Goal: Task Accomplishment & Management: Complete application form

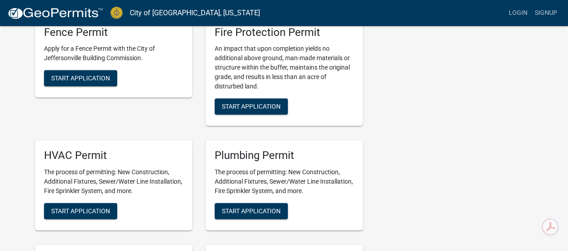
scroll to position [269, 0]
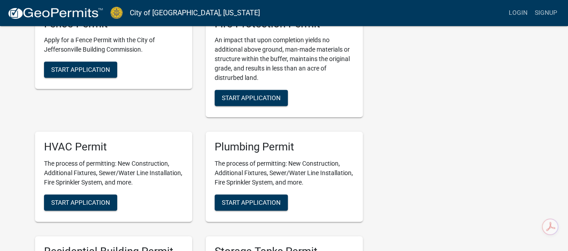
click at [101, 191] on div "HVAC Permit The process of permitting: New Construction, Additional Fixtures, S…" at bounding box center [113, 177] width 157 height 90
click at [100, 201] on span "Start Application" at bounding box center [80, 202] width 59 height 7
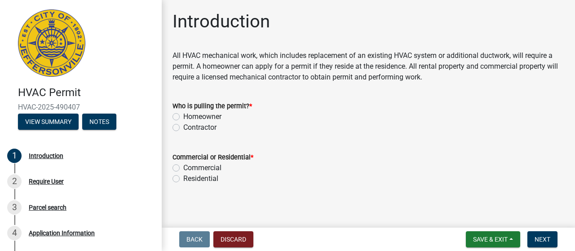
click at [183, 127] on label "Contractor" at bounding box center [199, 127] width 33 height 11
click at [183, 127] on input "Contractor" at bounding box center [186, 125] width 6 height 6
radio input "true"
click at [183, 168] on label "Commercial" at bounding box center [202, 168] width 38 height 11
click at [183, 168] on input "Commercial" at bounding box center [186, 166] width 6 height 6
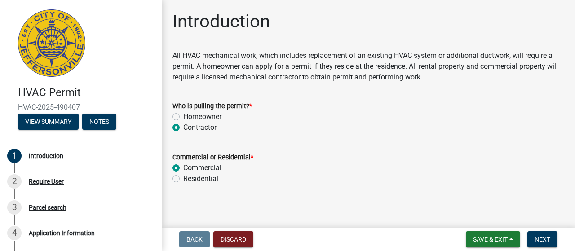
radio input "true"
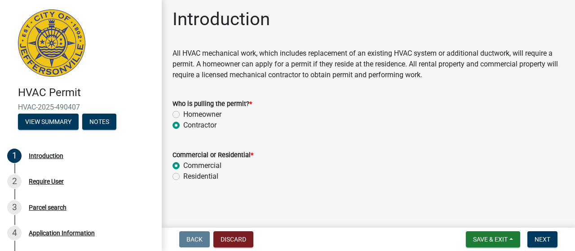
scroll to position [3, 0]
click at [534, 233] on button "Next" at bounding box center [542, 239] width 30 height 16
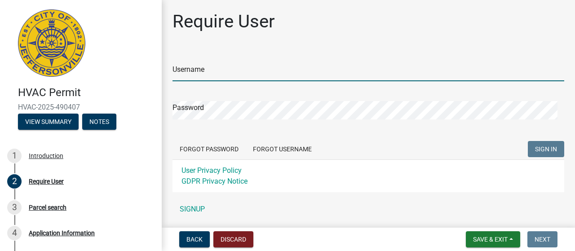
click at [210, 68] on input "Username" at bounding box center [368, 72] width 392 height 18
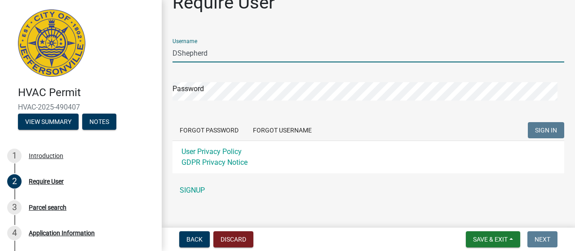
scroll to position [29, 0]
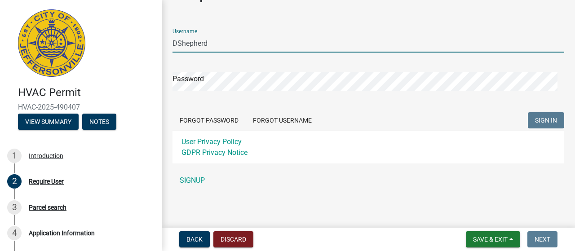
type input "DShepherd"
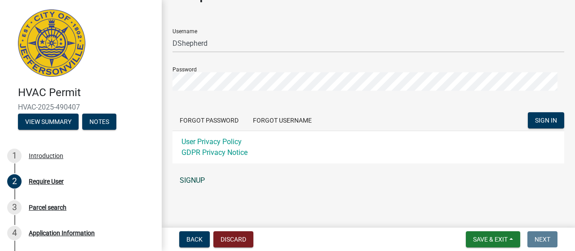
click at [187, 180] on link "SIGNUP" at bounding box center [368, 181] width 392 height 18
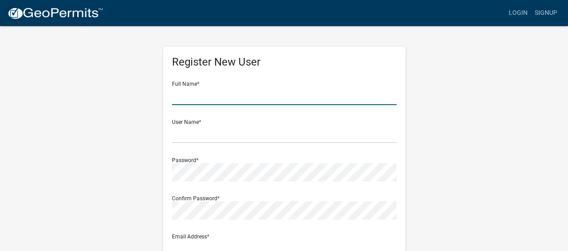
click at [204, 93] on input "text" at bounding box center [284, 96] width 225 height 18
type input "[PERSON_NAME]"
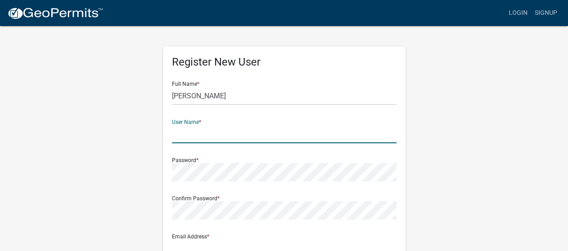
click at [194, 136] on input "text" at bounding box center [284, 134] width 225 height 18
type input "DShepherd"
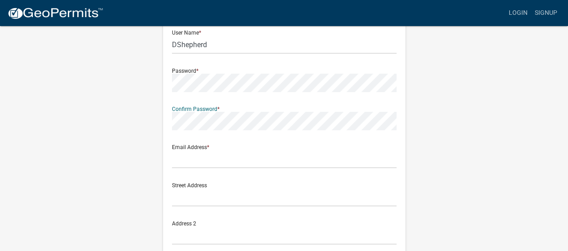
scroll to position [90, 0]
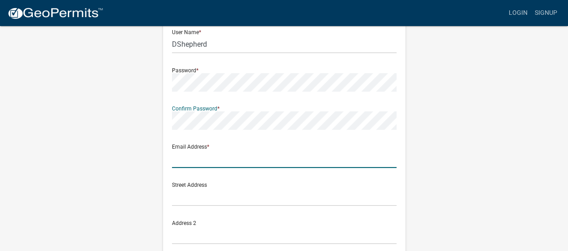
click at [187, 161] on input "text" at bounding box center [284, 159] width 225 height 18
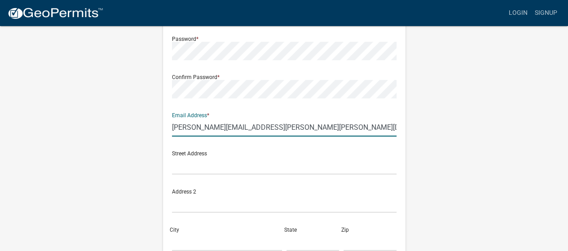
scroll to position [135, 0]
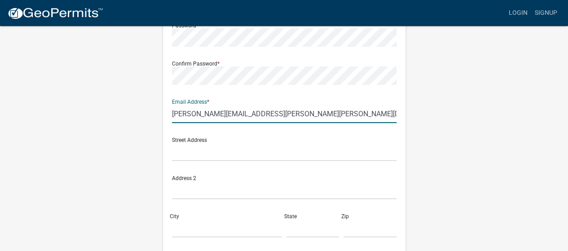
type input "[PERSON_NAME][EMAIL_ADDRESS][PERSON_NAME][PERSON_NAME][DOMAIN_NAME]"
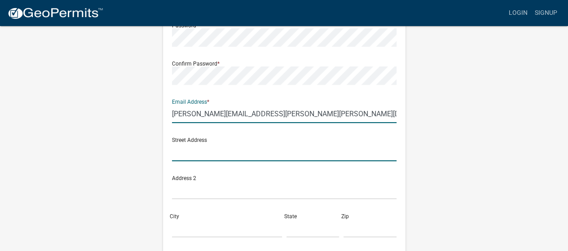
click at [194, 156] on input "text" at bounding box center [284, 152] width 225 height 18
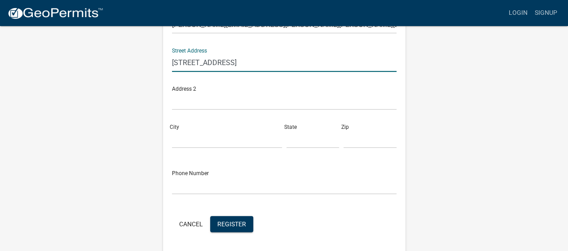
scroll to position [225, 0]
type input "[STREET_ADDRESS]"
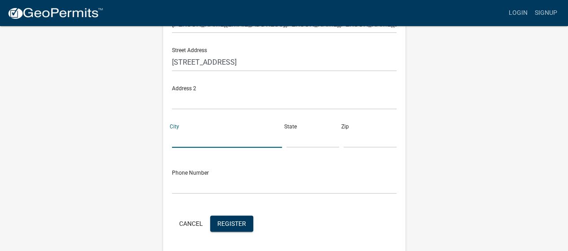
click at [192, 136] on input "City" at bounding box center [227, 138] width 110 height 18
type input "[GEOGRAPHIC_DATA]"
click at [296, 140] on input "text" at bounding box center [313, 138] width 53 height 18
type input "KY"
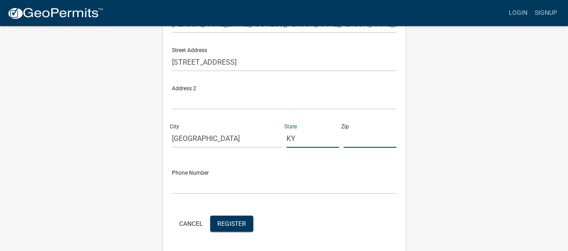
click at [352, 143] on input "text" at bounding box center [370, 138] width 53 height 18
type input "40505"
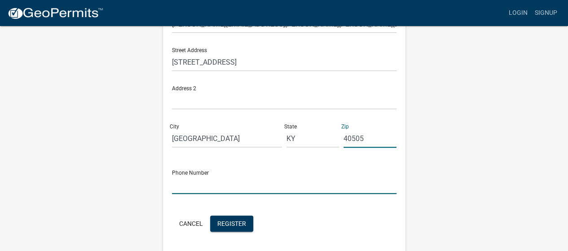
click at [196, 182] on input "text" at bounding box center [284, 185] width 225 height 18
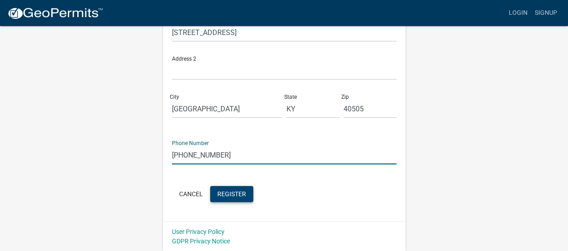
type input "[PHONE_NUMBER]"
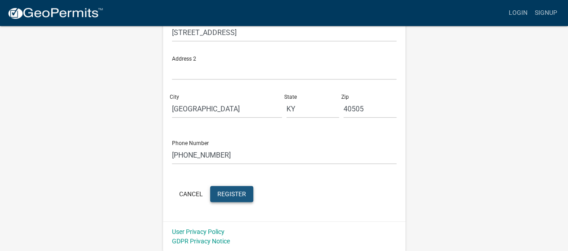
click at [221, 196] on span "Register" at bounding box center [231, 193] width 29 height 7
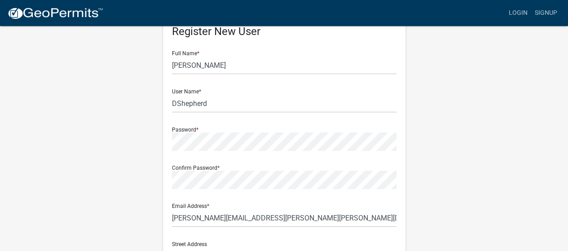
scroll to position [30, 0]
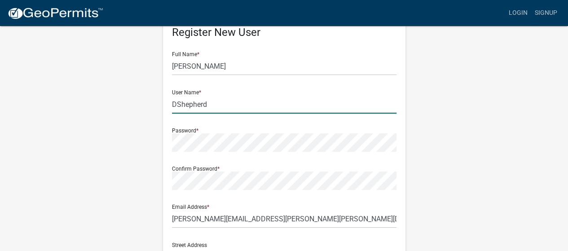
click at [176, 104] on input "DShepherd" at bounding box center [284, 104] width 225 height 18
click at [211, 105] on input "Shepherd" at bounding box center [284, 104] width 225 height 18
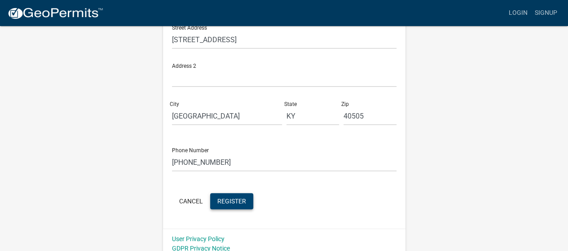
scroll to position [254, 0]
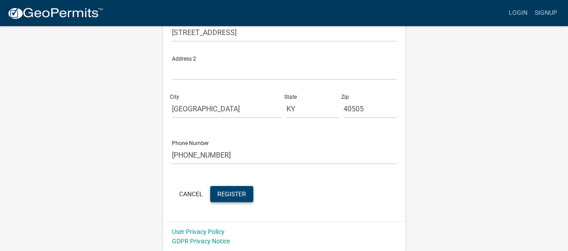
type input "Shepherd2415"
click at [229, 191] on span "Register" at bounding box center [231, 193] width 29 height 7
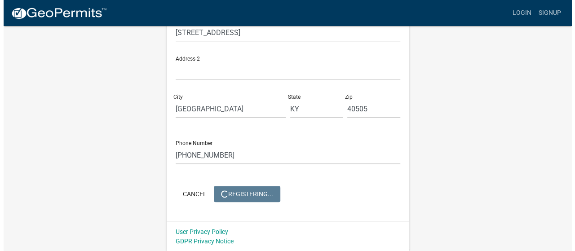
scroll to position [0, 0]
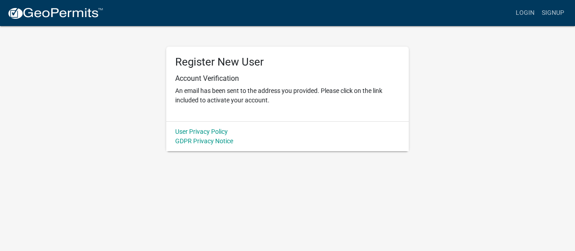
drag, startPoint x: 112, startPoint y: 124, endPoint x: 107, endPoint y: 123, distance: 4.8
click at [107, 123] on div "Register New User Account Verification An email has been sent to the address yo…" at bounding box center [287, 88] width 512 height 126
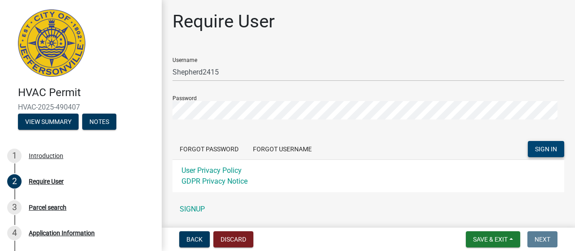
click at [528, 148] on button "SIGN IN" at bounding box center [546, 149] width 36 height 16
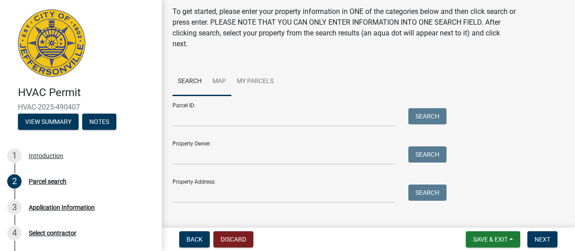
scroll to position [44, 0]
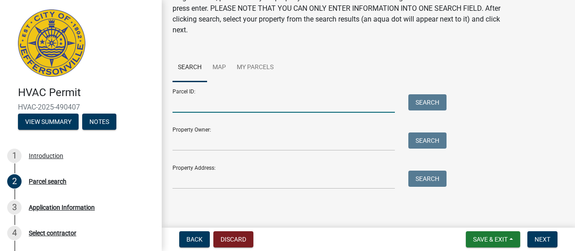
click at [177, 106] on input "Parcel ID:" at bounding box center [283, 103] width 222 height 18
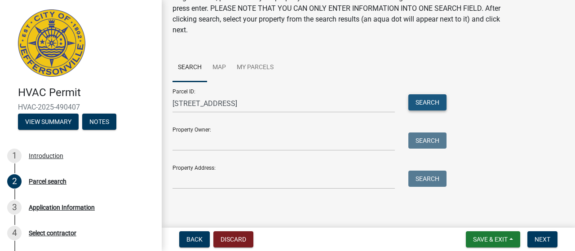
click at [419, 100] on button "Search" at bounding box center [427, 102] width 38 height 16
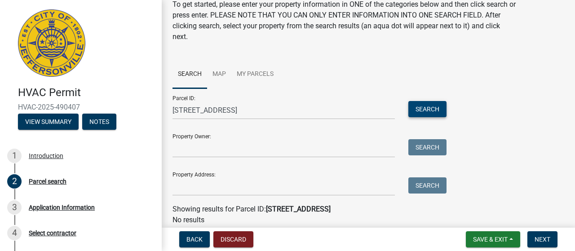
scroll to position [0, 0]
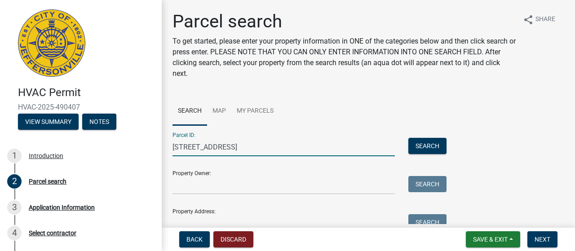
click at [189, 147] on input "1625 Veterans pkwy" at bounding box center [283, 147] width 222 height 18
click at [432, 145] on button "Search" at bounding box center [427, 146] width 38 height 16
click at [228, 148] on input "Veterans pkwy" at bounding box center [283, 147] width 222 height 18
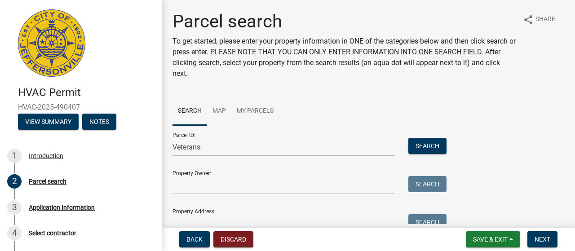
click at [167, 146] on div "Veterans" at bounding box center [284, 147] width 236 height 18
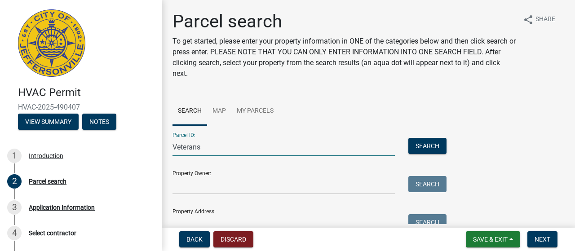
click at [176, 148] on input "Veterans" at bounding box center [283, 147] width 222 height 18
click at [173, 147] on input "Veterans" at bounding box center [283, 147] width 222 height 18
click at [172, 146] on div "Veterans" at bounding box center [284, 147] width 236 height 18
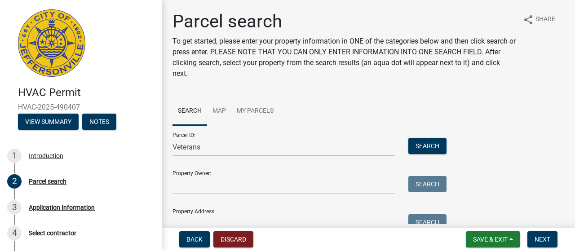
click at [172, 146] on div "Veterans" at bounding box center [284, 147] width 236 height 18
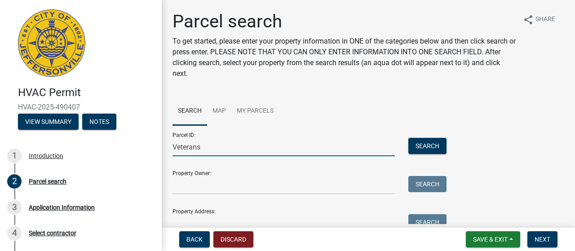
click at [172, 146] on input "Veterans" at bounding box center [283, 147] width 222 height 18
click at [207, 148] on input "Veterans" at bounding box center [283, 147] width 222 height 18
type input "V"
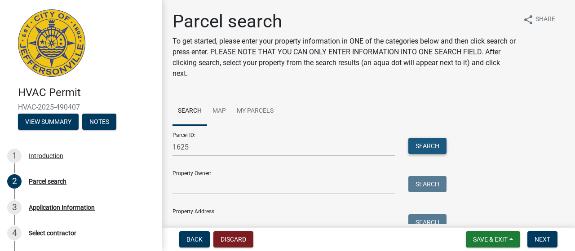
click at [425, 147] on button "Search" at bounding box center [427, 146] width 38 height 16
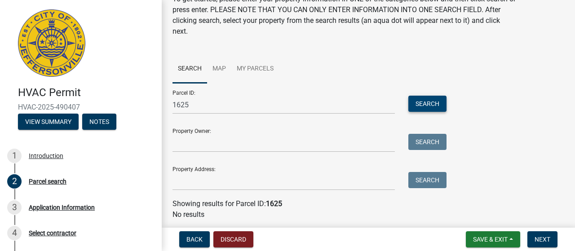
scroll to position [28, 0]
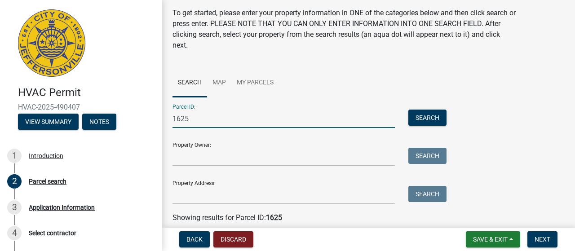
click at [224, 116] on input "1625" at bounding box center [283, 119] width 222 height 18
type input "1"
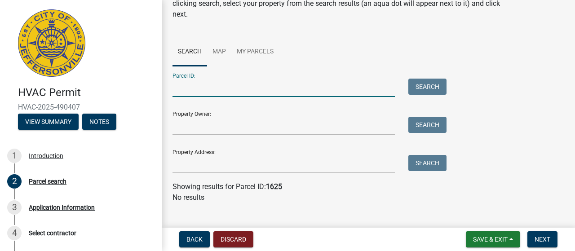
scroll to position [73, 0]
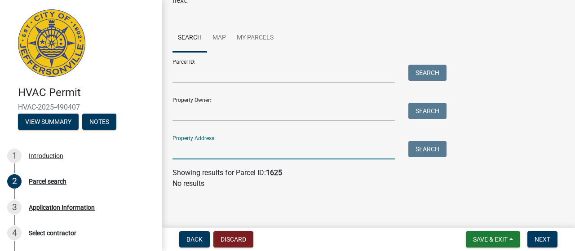
click at [185, 150] on input "Property Address:" at bounding box center [283, 150] width 222 height 18
type input "1625 Veterans pkwy"
click at [428, 151] on button "Search" at bounding box center [427, 149] width 38 height 16
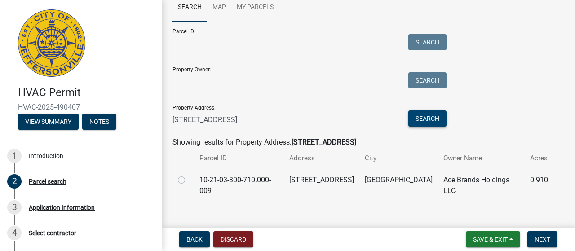
scroll to position [116, 0]
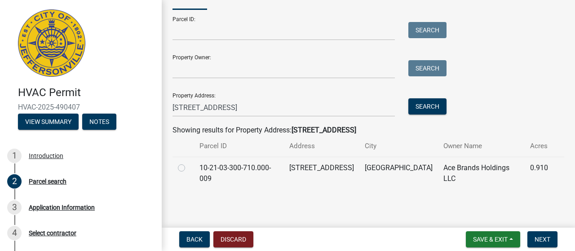
click at [189, 163] on label at bounding box center [189, 163] width 0 height 0
click at [189, 168] on input "radio" at bounding box center [192, 166] width 6 height 6
radio input "true"
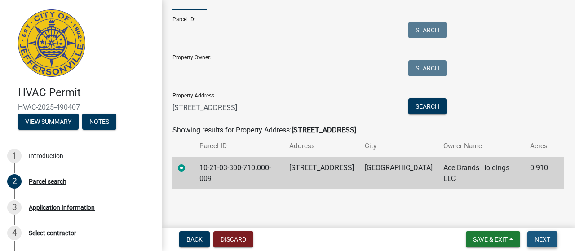
click at [553, 234] on button "Next" at bounding box center [542, 239] width 30 height 16
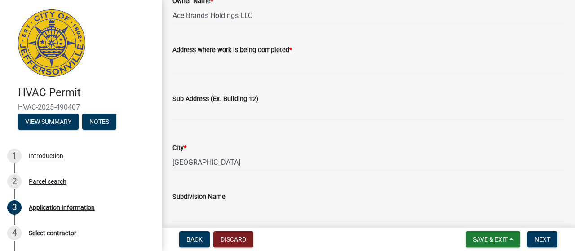
scroll to position [45, 0]
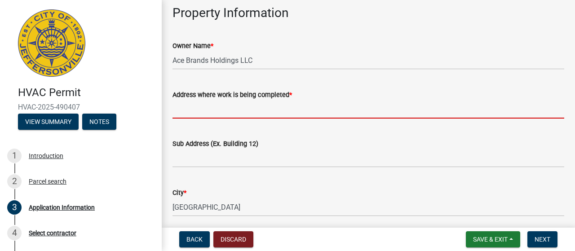
click at [186, 109] on input "Address where work is being completed *" at bounding box center [368, 109] width 392 height 18
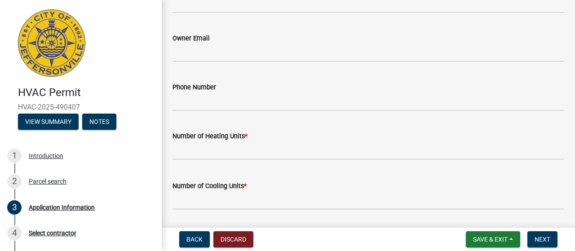
scroll to position [359, 0]
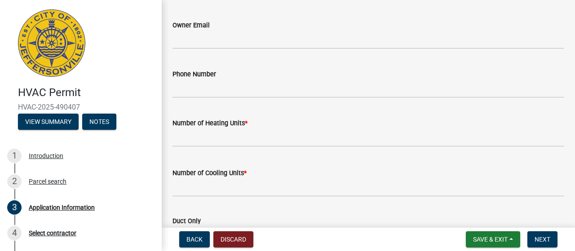
type input "1625 Veterans pkwy"
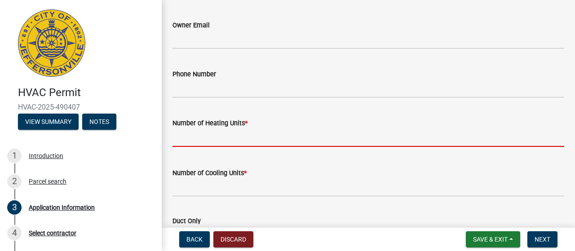
click at [212, 138] on input "text" at bounding box center [368, 137] width 392 height 18
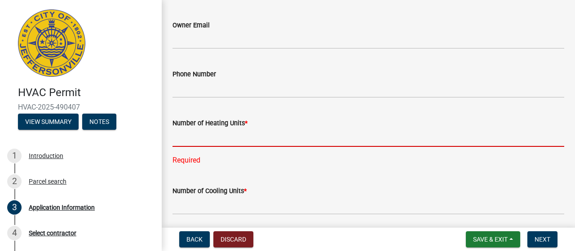
click at [196, 139] on input "text" at bounding box center [368, 137] width 392 height 18
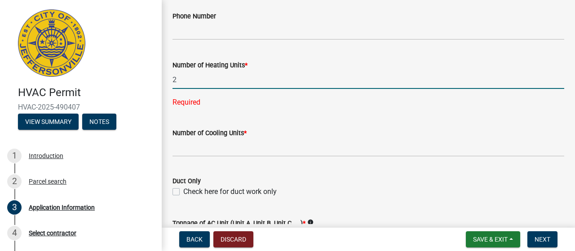
scroll to position [449, 0]
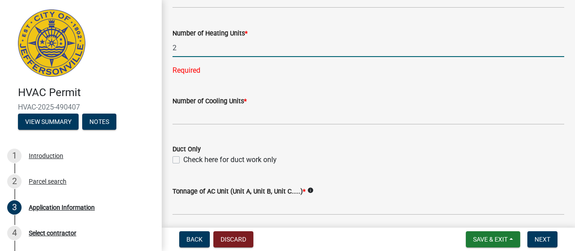
type input "2"
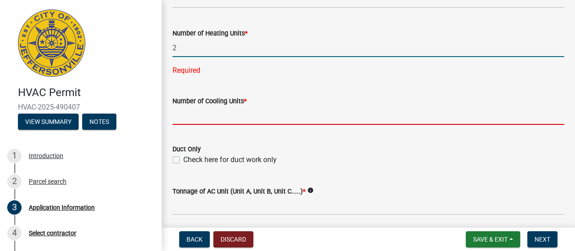
click at [199, 116] on wm-data-entity-input-list "Property Information Owner Name * Ace Brands Holdings LLC Address where work is…" at bounding box center [368, 60] width 392 height 919
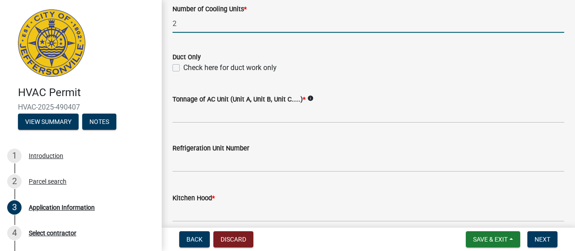
scroll to position [538, 0]
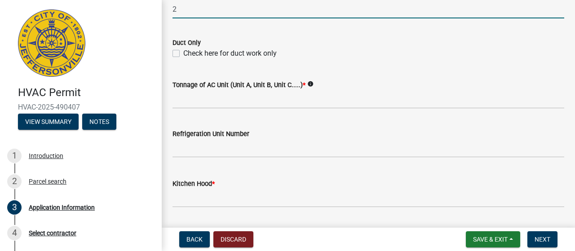
type input "2"
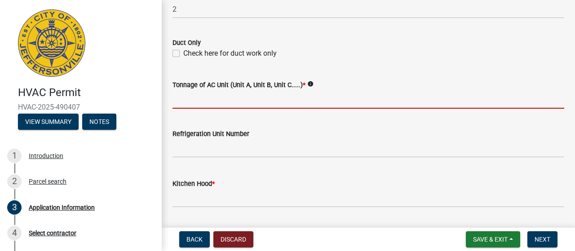
click at [180, 101] on input "Tonnage of AC Unit (Unit A, Unit B, Unit C.....) *" at bounding box center [368, 99] width 392 height 18
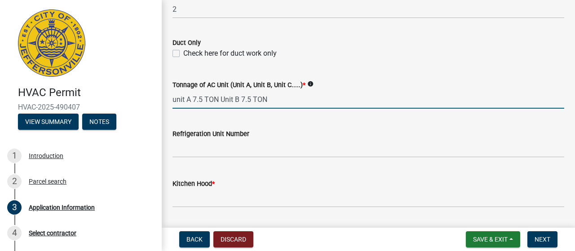
click at [219, 98] on input "unit A 7.5 TON Unit B 7.5 TON" at bounding box center [368, 99] width 392 height 18
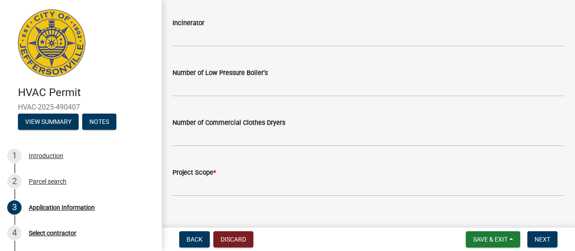
scroll to position [762, 0]
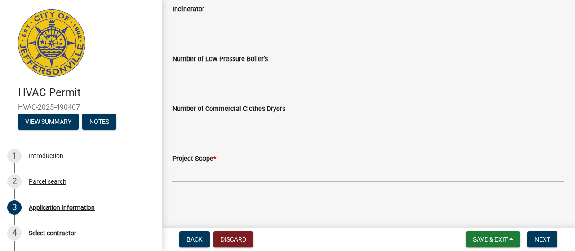
type input "unit A 7.5 TON Unit B 7.5 TON"
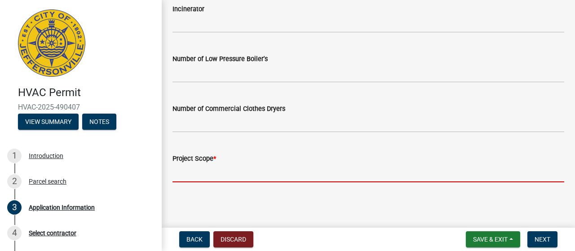
click at [208, 170] on input "Project Scope *" at bounding box center [368, 173] width 392 height 18
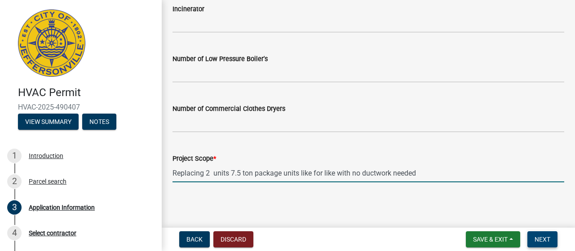
type input "Replacing 2 units 7.5 ton package units like for like with no ductwork needed"
click at [544, 239] on span "Next" at bounding box center [542, 239] width 16 height 7
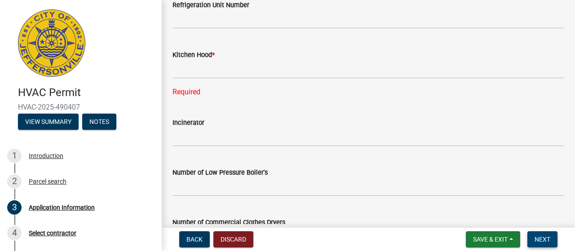
scroll to position [645, 0]
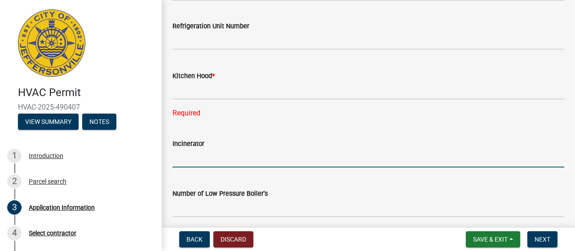
click at [180, 159] on input "text" at bounding box center [368, 158] width 392 height 18
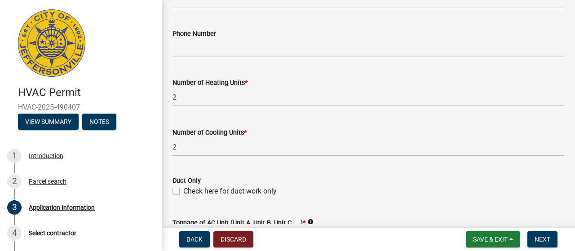
scroll to position [511, 0]
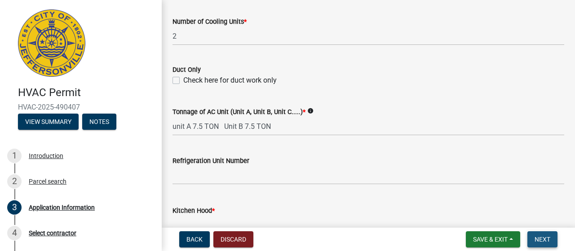
click at [546, 236] on span "Next" at bounding box center [542, 239] width 16 height 7
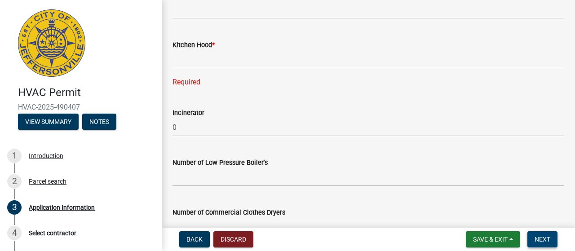
scroll to position [690, 0]
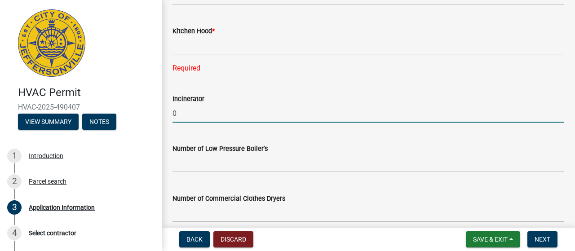
click at [201, 112] on input "0" at bounding box center [368, 113] width 392 height 18
type input "0"
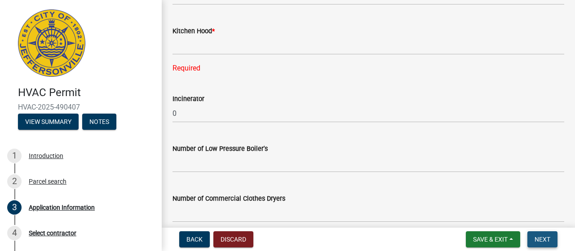
click at [534, 238] on button "Next" at bounding box center [542, 239] width 30 height 16
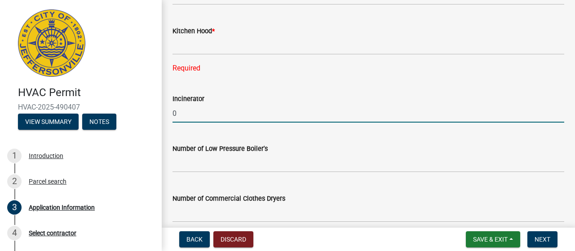
click at [196, 111] on input "0" at bounding box center [368, 113] width 392 height 18
click at [195, 111] on input "0" at bounding box center [368, 113] width 392 height 18
click at [542, 237] on span "Next" at bounding box center [542, 239] width 16 height 7
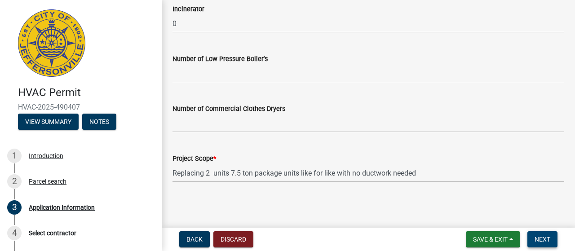
scroll to position [600, 0]
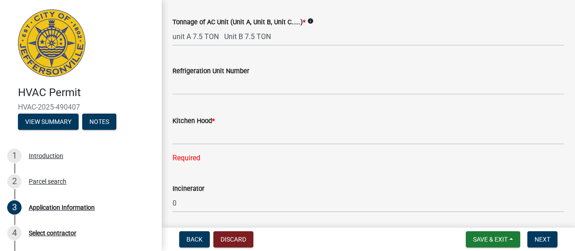
click at [194, 159] on div "Required" at bounding box center [368, 158] width 392 height 11
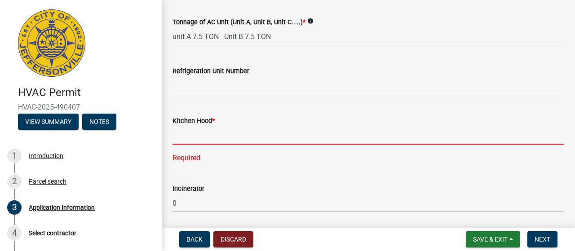
click at [180, 141] on input "text" at bounding box center [368, 135] width 392 height 18
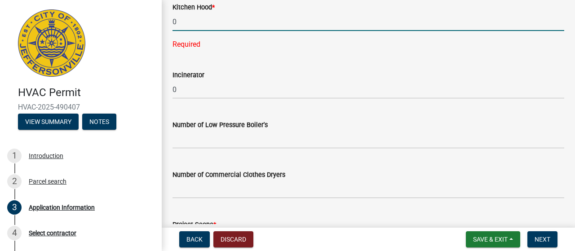
scroll to position [735, 0]
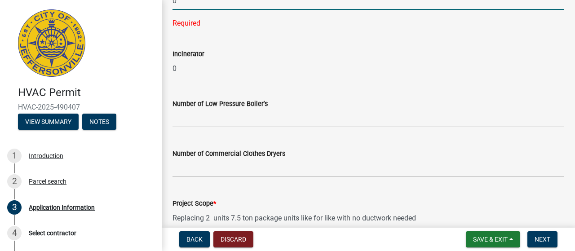
type input "0"
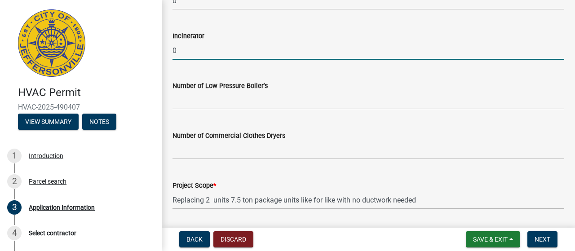
click at [191, 64] on wm-data-entity-input "Incinerator 0" at bounding box center [368, 43] width 392 height 50
type input "0"
click at [545, 238] on span "Next" at bounding box center [542, 239] width 16 height 7
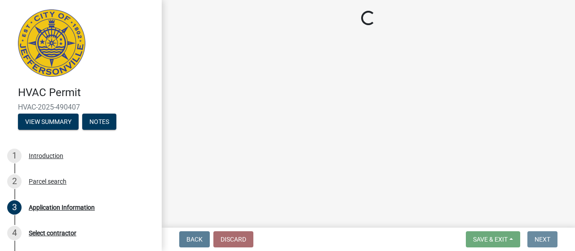
scroll to position [0, 0]
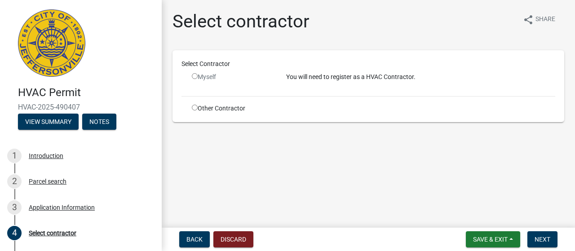
click at [195, 106] on input "radio" at bounding box center [195, 108] width 6 height 6
radio input "true"
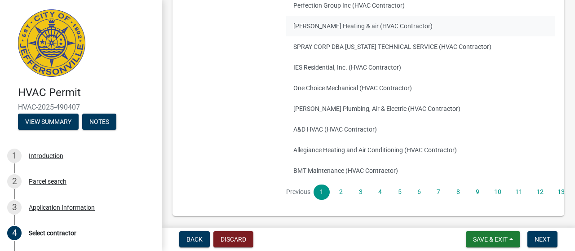
scroll to position [180, 0]
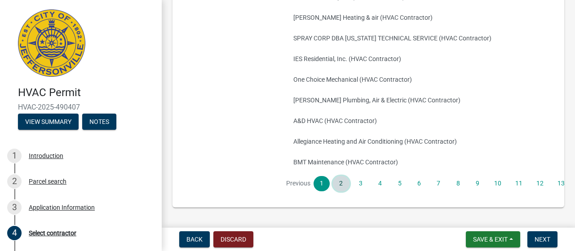
click at [342, 184] on link "2" at bounding box center [341, 183] width 16 height 15
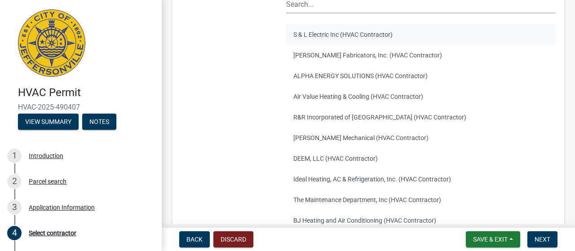
scroll to position [70, 0]
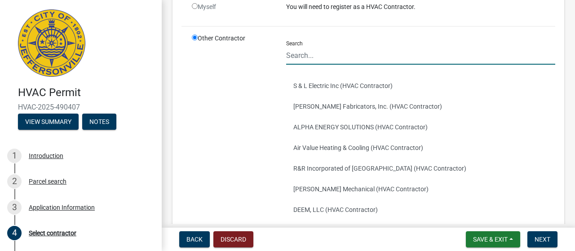
click at [300, 52] on input "Search" at bounding box center [420, 55] width 269 height 18
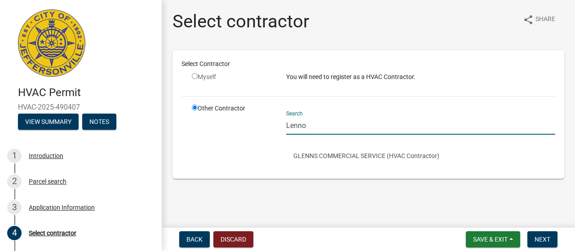
scroll to position [0, 0]
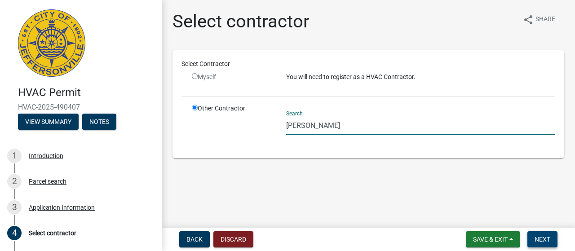
click at [547, 239] on span "Next" at bounding box center [542, 239] width 16 height 7
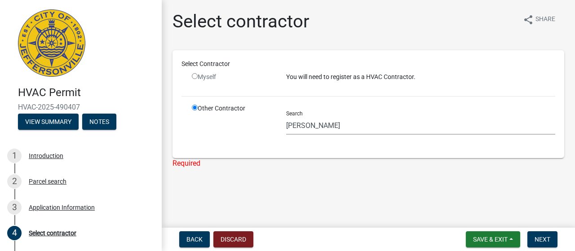
click at [243, 138] on div "Other Contractor" at bounding box center [232, 126] width 94 height 45
click at [261, 169] on wm-data-entity-input "Select Contractor Myself You will need to register as a HVAC Contractor. Other …" at bounding box center [368, 113] width 392 height 126
click at [257, 127] on div "Other Contractor" at bounding box center [232, 126] width 94 height 45
click at [330, 129] on input "Lennox Nas" at bounding box center [420, 125] width 269 height 18
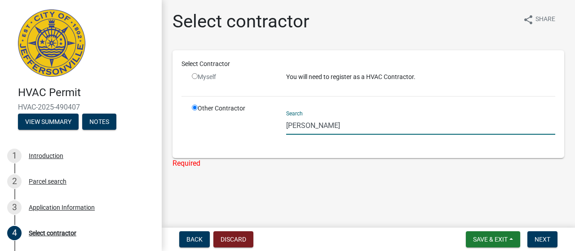
click at [330, 129] on input "Lennox Nas" at bounding box center [420, 125] width 269 height 18
click at [297, 116] on input "Lennox Nas" at bounding box center [420, 125] width 269 height 18
click at [340, 130] on input "Lennox Nas" at bounding box center [420, 125] width 269 height 18
type input "Lennox nas"
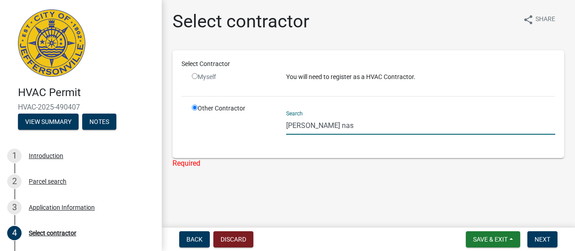
click at [248, 137] on div "Other Contractor" at bounding box center [232, 126] width 94 height 45
click at [425, 194] on main "Select contractor share Share Select Contractor Myself You will need to registe…" at bounding box center [368, 112] width 413 height 224
click at [198, 242] on span "Back" at bounding box center [194, 239] width 16 height 7
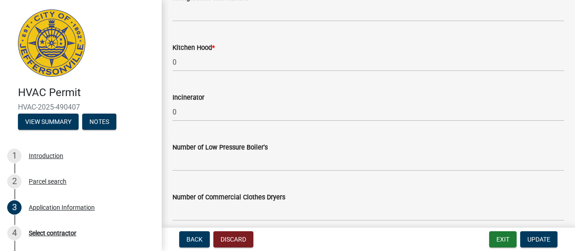
scroll to position [762, 0]
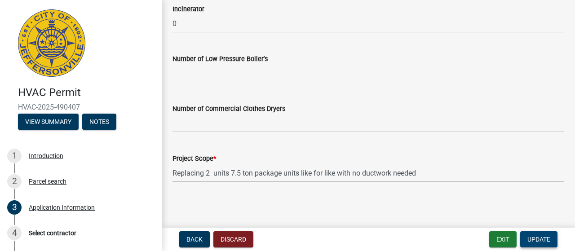
click at [531, 235] on button "Update" at bounding box center [538, 239] width 37 height 16
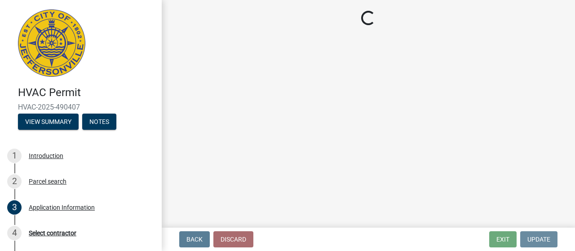
scroll to position [0, 0]
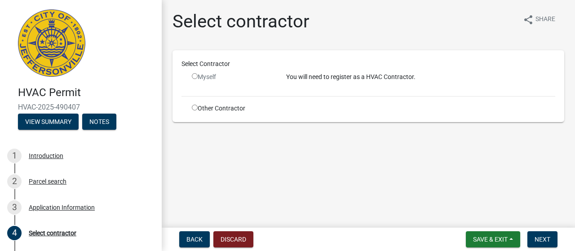
click at [194, 75] on input "radio" at bounding box center [195, 76] width 6 height 6
click at [194, 74] on input "radio" at bounding box center [195, 76] width 6 height 6
radio input "false"
click at [195, 105] on input "radio" at bounding box center [195, 108] width 6 height 6
radio input "true"
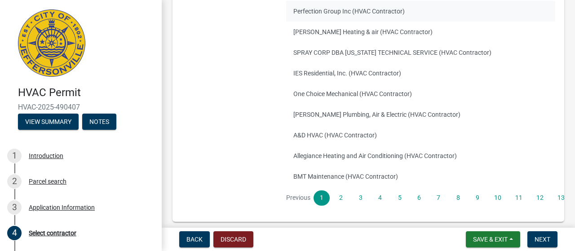
scroll to position [180, 0]
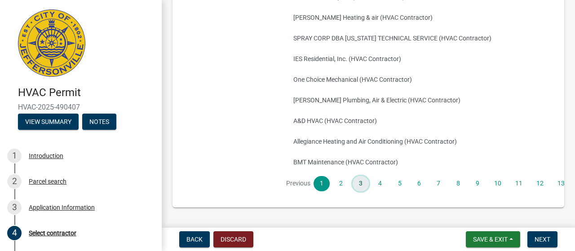
click at [354, 182] on link "3" at bounding box center [361, 183] width 16 height 15
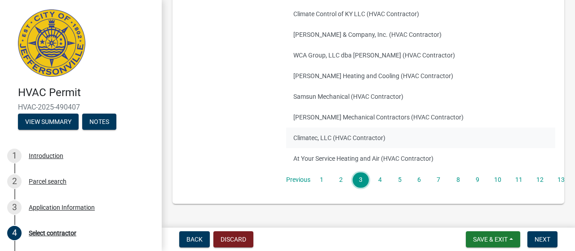
scroll to position [205, 0]
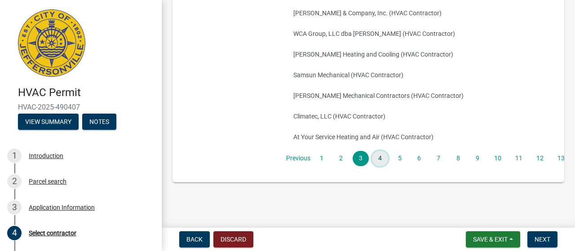
click at [381, 157] on link "4" at bounding box center [380, 158] width 16 height 15
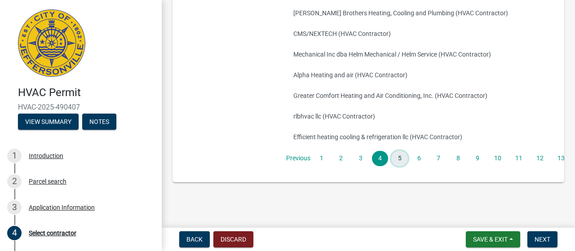
click at [397, 154] on link "5" at bounding box center [399, 158] width 16 height 15
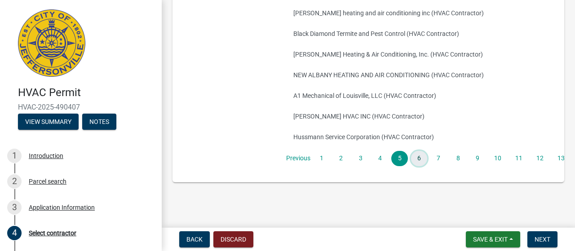
click at [416, 156] on link "6" at bounding box center [419, 158] width 16 height 15
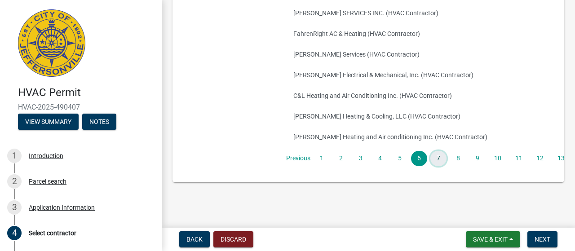
click at [437, 158] on link "7" at bounding box center [438, 158] width 16 height 15
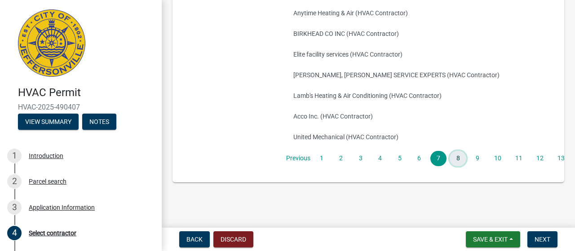
click at [453, 154] on link "8" at bounding box center [458, 158] width 16 height 15
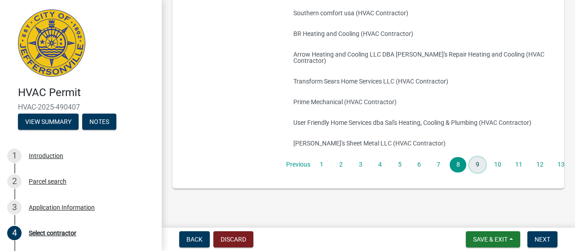
click at [480, 160] on link "9" at bounding box center [477, 164] width 16 height 15
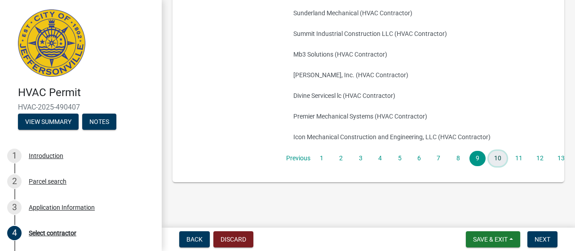
click at [499, 153] on link "10" at bounding box center [498, 158] width 18 height 15
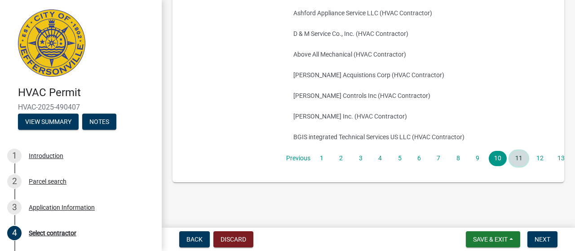
click at [517, 158] on link "11" at bounding box center [519, 158] width 18 height 15
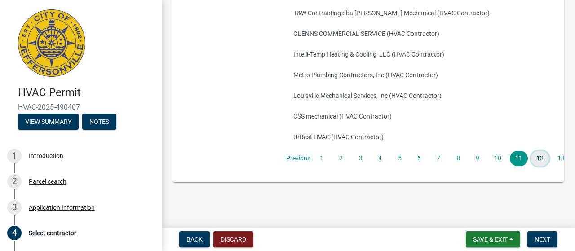
click at [539, 158] on link "12" at bounding box center [540, 158] width 18 height 15
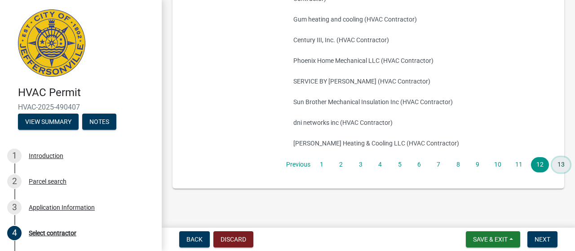
click at [560, 158] on link "13" at bounding box center [561, 164] width 18 height 15
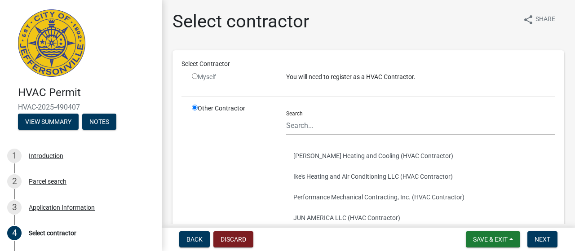
scroll to position [0, 0]
click at [192, 77] on input "radio" at bounding box center [195, 76] width 6 height 6
radio input "false"
radio input "true"
click at [196, 74] on input "radio" at bounding box center [195, 76] width 6 height 6
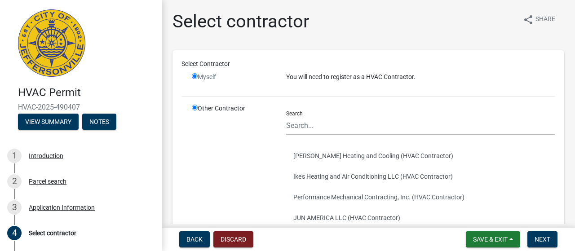
radio input "false"
radio input "true"
click at [196, 74] on input "radio" at bounding box center [195, 76] width 6 height 6
radio input "false"
radio input "true"
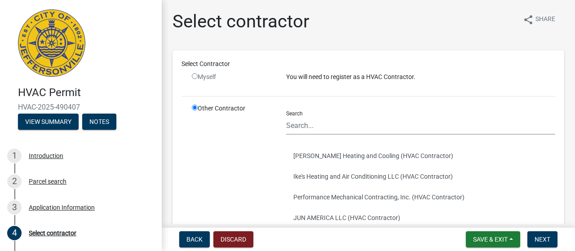
click at [196, 74] on input "radio" at bounding box center [195, 76] width 6 height 6
radio input "false"
radio input "true"
click at [337, 124] on input "Search" at bounding box center [420, 125] width 269 height 18
click at [326, 123] on input "Search" at bounding box center [420, 125] width 269 height 18
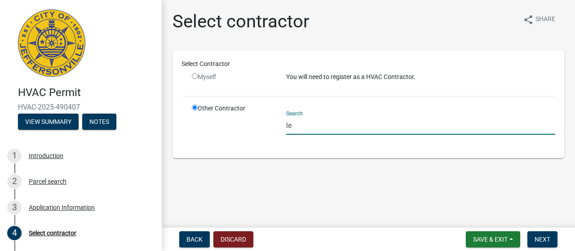
type input "l"
type input "Lennox"
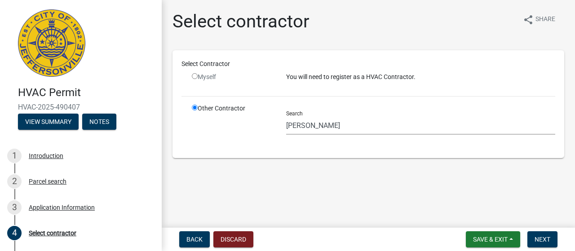
click at [195, 75] on input "radio" at bounding box center [195, 76] width 6 height 6
radio input "false"
radio input "true"
click at [195, 75] on input "radio" at bounding box center [195, 76] width 6 height 6
radio input "false"
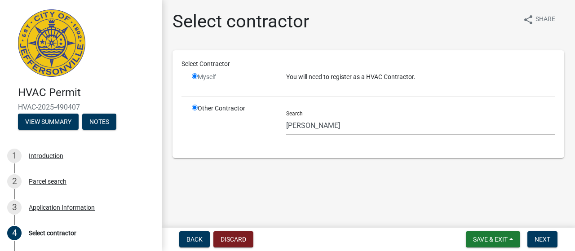
radio input "true"
click at [195, 75] on input "radio" at bounding box center [195, 76] width 6 height 6
radio input "false"
radio input "true"
click at [195, 75] on input "radio" at bounding box center [195, 76] width 6 height 6
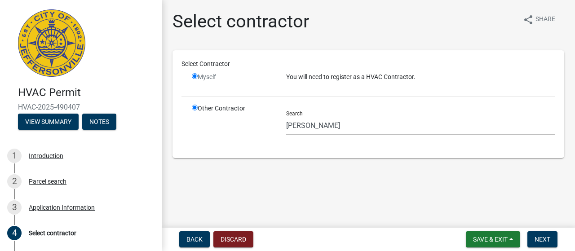
radio input "false"
radio input "true"
click at [194, 108] on input "radio" at bounding box center [195, 108] width 6 height 6
click at [195, 108] on input "radio" at bounding box center [195, 108] width 6 height 6
click at [196, 77] on input "radio" at bounding box center [195, 76] width 6 height 6
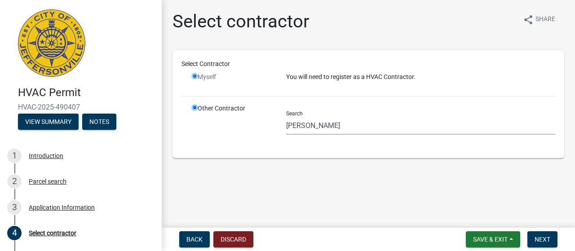
radio input "false"
radio input "true"
click at [196, 77] on input "radio" at bounding box center [195, 76] width 6 height 6
radio input "false"
radio input "true"
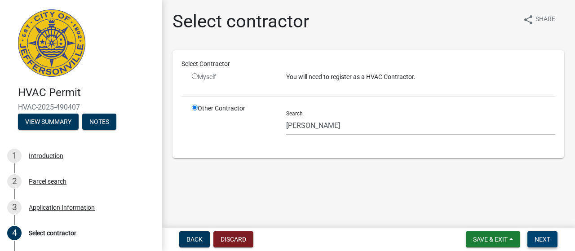
click at [541, 242] on span "Next" at bounding box center [542, 239] width 16 height 7
click at [55, 232] on div "Select contractor" at bounding box center [53, 233] width 48 height 6
click at [188, 234] on button "Back" at bounding box center [194, 239] width 31 height 16
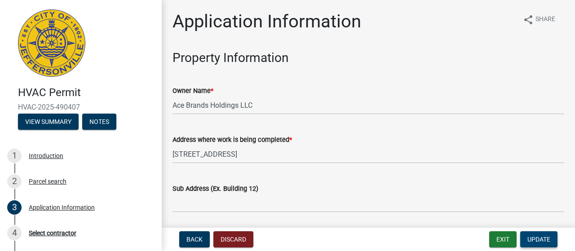
click at [530, 238] on span "Update" at bounding box center [538, 239] width 23 height 7
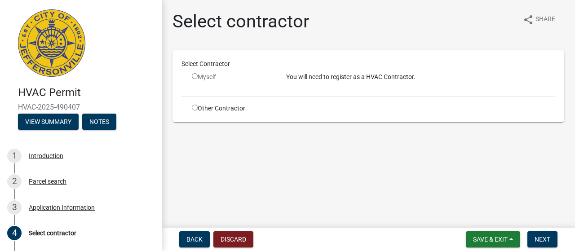
click at [192, 75] on input "radio" at bounding box center [195, 76] width 6 height 6
click at [195, 75] on input "radio" at bounding box center [195, 76] width 6 height 6
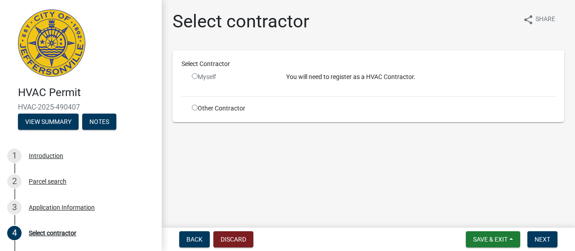
click at [333, 81] on p "You will need to register as a HVAC Contractor." at bounding box center [420, 76] width 269 height 9
click at [335, 77] on p "You will need to register as a HVAC Contractor." at bounding box center [420, 76] width 269 height 9
click at [195, 75] on input "radio" at bounding box center [195, 76] width 6 height 6
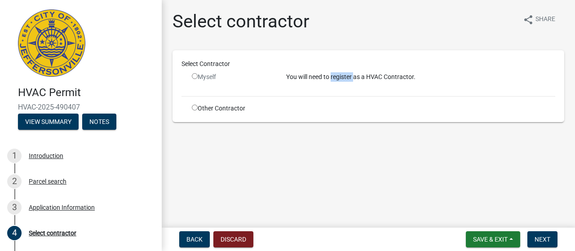
click at [195, 77] on input "radio" at bounding box center [195, 76] width 6 height 6
radio input "false"
click at [84, 207] on div "Application Information" at bounding box center [62, 207] width 66 height 6
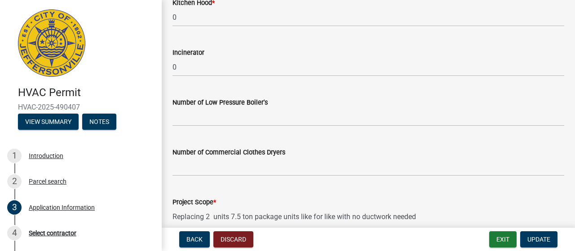
scroll to position [762, 0]
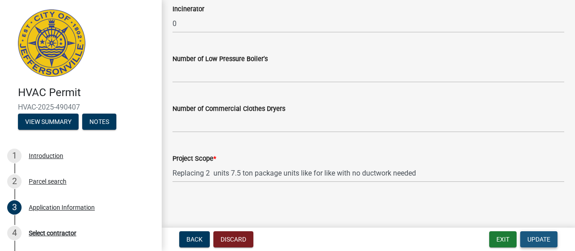
click at [536, 239] on span "Update" at bounding box center [538, 239] width 23 height 7
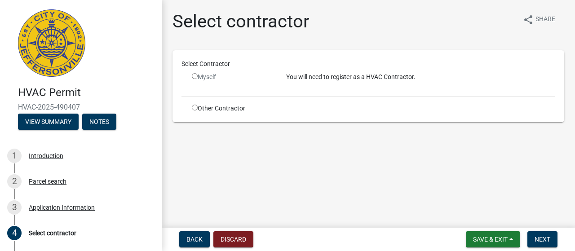
click at [193, 77] on input "radio" at bounding box center [195, 76] width 6 height 6
click at [195, 75] on input "radio" at bounding box center [195, 76] width 6 height 6
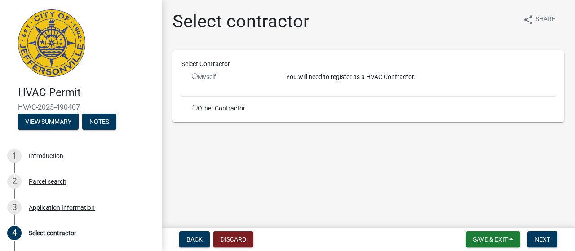
click at [195, 75] on input "radio" at bounding box center [195, 76] width 6 height 6
radio input "false"
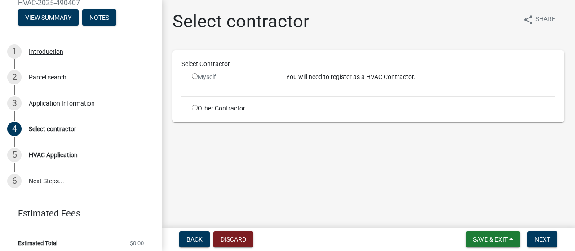
scroll to position [110, 0]
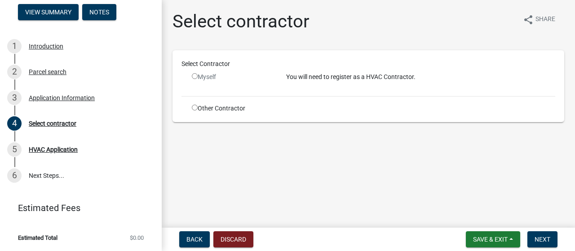
click at [195, 109] on input "radio" at bounding box center [195, 108] width 6 height 6
radio input "true"
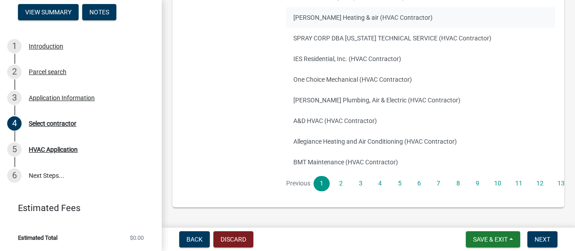
scroll to position [205, 0]
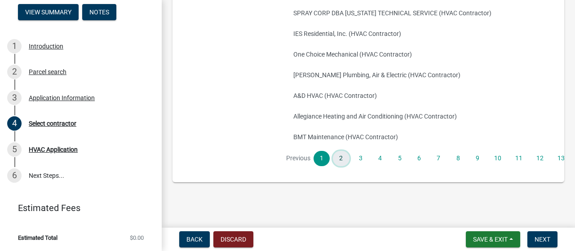
click at [339, 155] on link "2" at bounding box center [341, 158] width 16 height 15
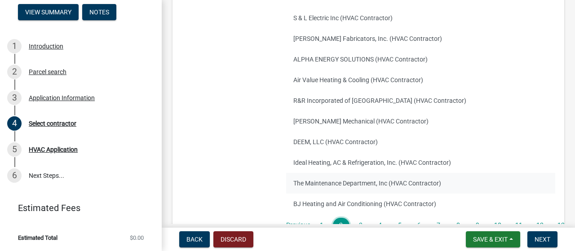
scroll to position [160, 0]
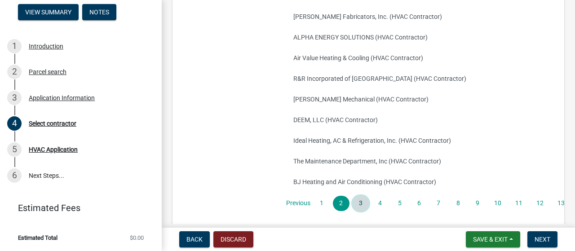
click at [361, 206] on link "3" at bounding box center [361, 203] width 16 height 15
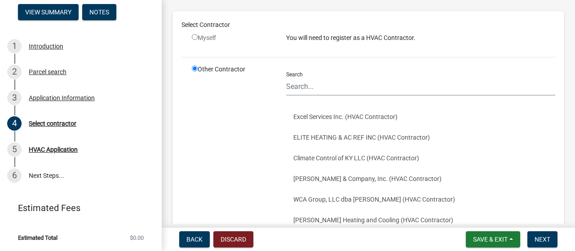
scroll to position [25, 0]
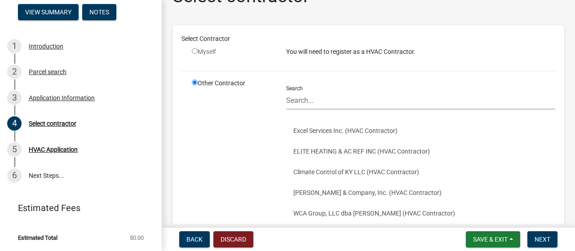
click at [322, 50] on p "You will need to register as a HVAC Contractor." at bounding box center [420, 51] width 269 height 9
click at [195, 49] on input "radio" at bounding box center [195, 51] width 6 height 6
radio input "false"
radio input "true"
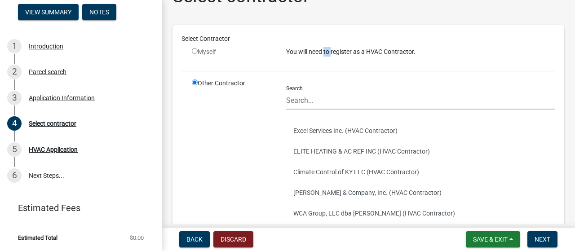
click at [195, 49] on input "radio" at bounding box center [195, 51] width 6 height 6
radio input "false"
radio input "true"
click at [195, 49] on input "radio" at bounding box center [195, 51] width 6 height 6
radio input "false"
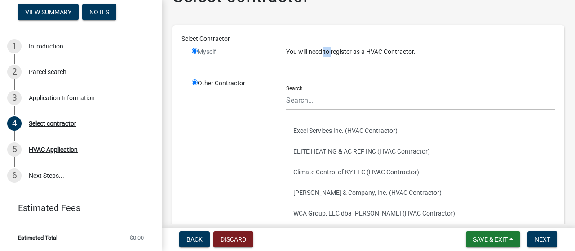
radio input "true"
click at [195, 49] on input "radio" at bounding box center [195, 51] width 6 height 6
radio input "false"
radio input "true"
click at [195, 49] on input "radio" at bounding box center [195, 51] width 6 height 6
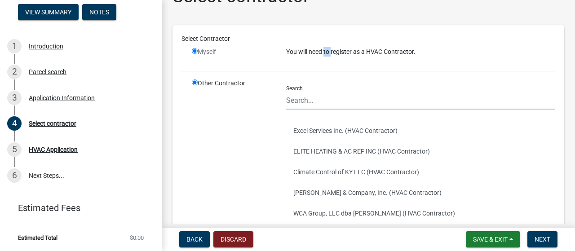
radio input "false"
radio input "true"
click at [195, 49] on input "radio" at bounding box center [195, 51] width 6 height 6
radio input "false"
radio input "true"
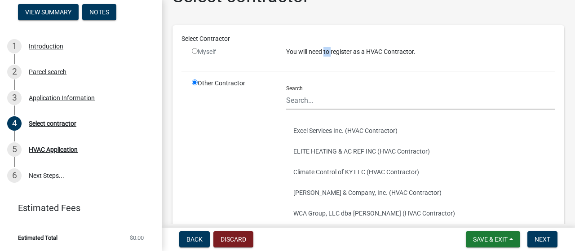
click at [195, 49] on input "radio" at bounding box center [195, 51] width 6 height 6
radio input "false"
radio input "true"
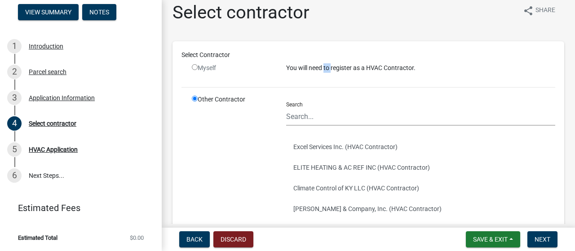
scroll to position [0, 0]
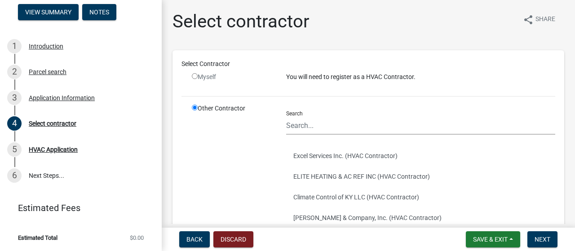
click at [244, 24] on h1 "Select contractor" at bounding box center [240, 22] width 137 height 22
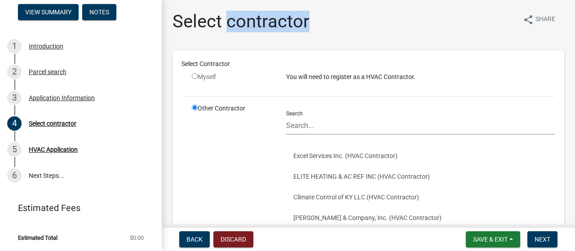
click at [244, 24] on h1 "Select contractor" at bounding box center [240, 22] width 137 height 22
click at [58, 8] on button "View Summary" at bounding box center [48, 12] width 61 height 16
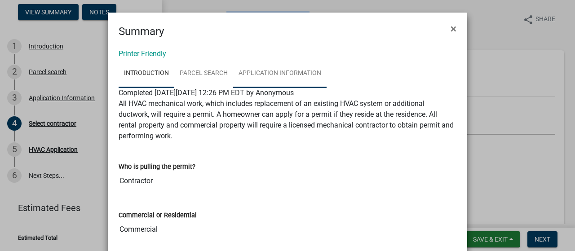
click at [258, 69] on link "Application Information" at bounding box center [279, 73] width 93 height 29
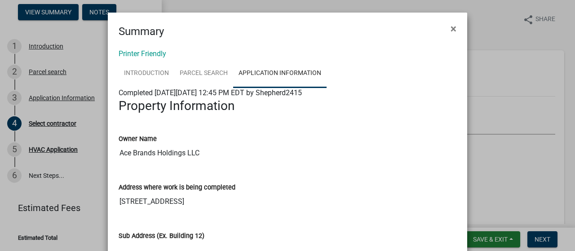
click at [51, 120] on ngb-modal-window "Summary × Printer Friendly Introduction Parcel search Application Information C…" at bounding box center [287, 125] width 575 height 251
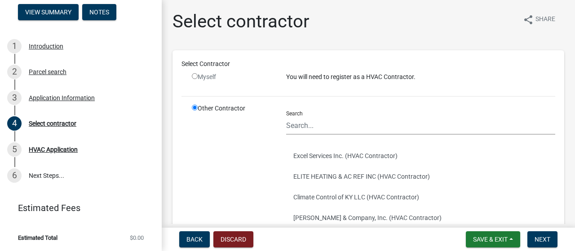
click at [194, 73] on input "radio" at bounding box center [195, 76] width 6 height 6
radio input "false"
radio input "true"
click at [194, 75] on input "radio" at bounding box center [195, 76] width 6 height 6
radio input "false"
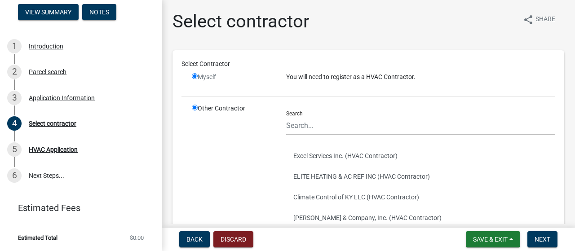
radio input "true"
click at [194, 75] on input "radio" at bounding box center [195, 76] width 6 height 6
radio input "false"
radio input "true"
click at [194, 75] on input "radio" at bounding box center [195, 76] width 6 height 6
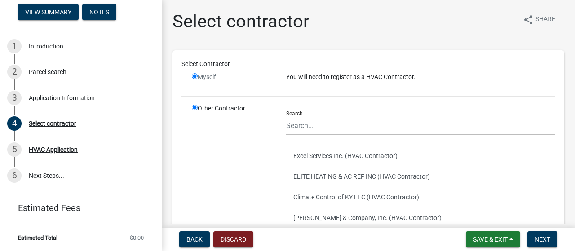
radio input "false"
radio input "true"
click at [508, 243] on button "Save & Exit" at bounding box center [493, 239] width 54 height 16
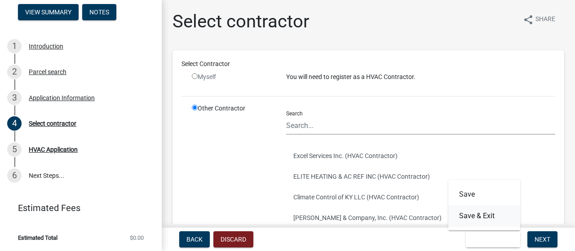
click at [465, 215] on button "Save & Exit" at bounding box center [484, 216] width 72 height 22
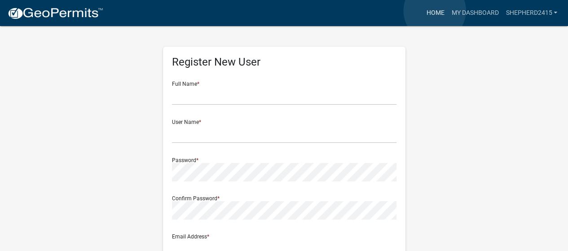
click at [435, 11] on link "Home" at bounding box center [435, 12] width 25 height 17
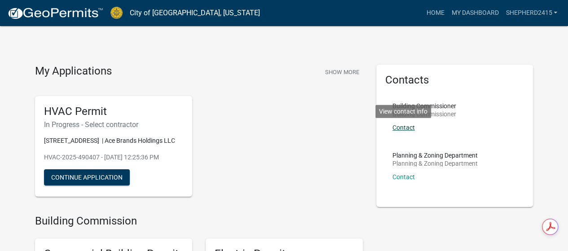
click at [403, 124] on link "Contact" at bounding box center [403, 127] width 22 height 7
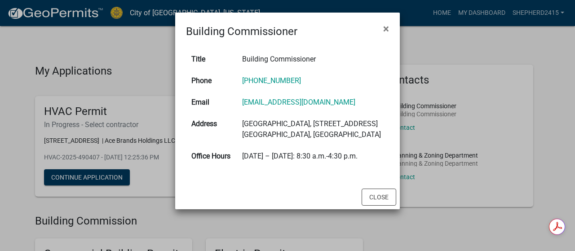
click at [436, 38] on ngb-modal-window "Building Commissioner × Title Building Commissioner Phone 812-285-6415 Email mf…" at bounding box center [287, 125] width 575 height 251
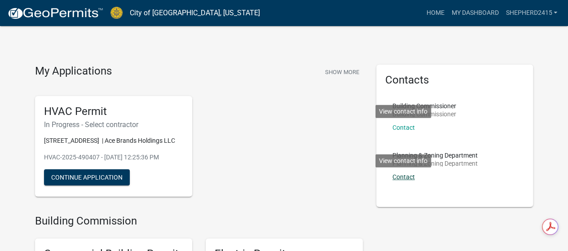
click at [401, 173] on link "Contact" at bounding box center [403, 176] width 22 height 7
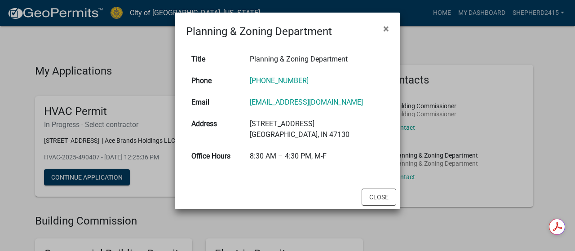
click at [488, 48] on ngb-modal-window "Planning & Zoning Department × Title Planning & Zoning Department Phone (812) 2…" at bounding box center [287, 125] width 575 height 251
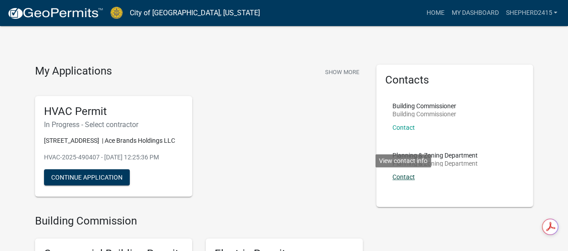
click at [394, 175] on link "Contact" at bounding box center [403, 176] width 22 height 7
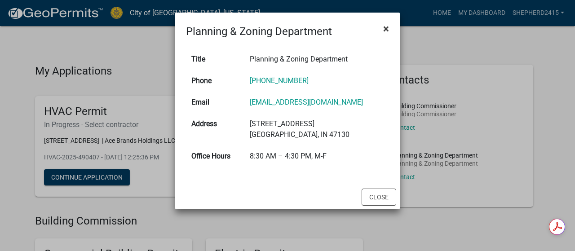
click at [384, 25] on span "×" at bounding box center [386, 28] width 6 height 13
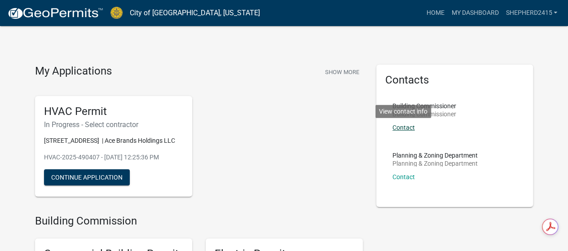
click at [400, 125] on link "Contact" at bounding box center [403, 127] width 22 height 7
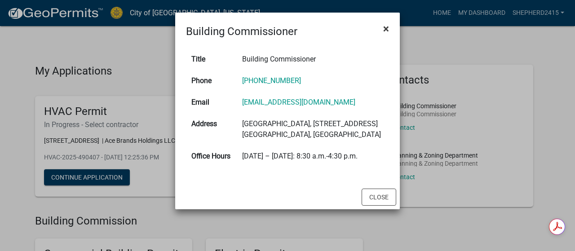
click at [387, 29] on span "×" at bounding box center [386, 28] width 6 height 13
